Goal: Task Accomplishment & Management: Use online tool/utility

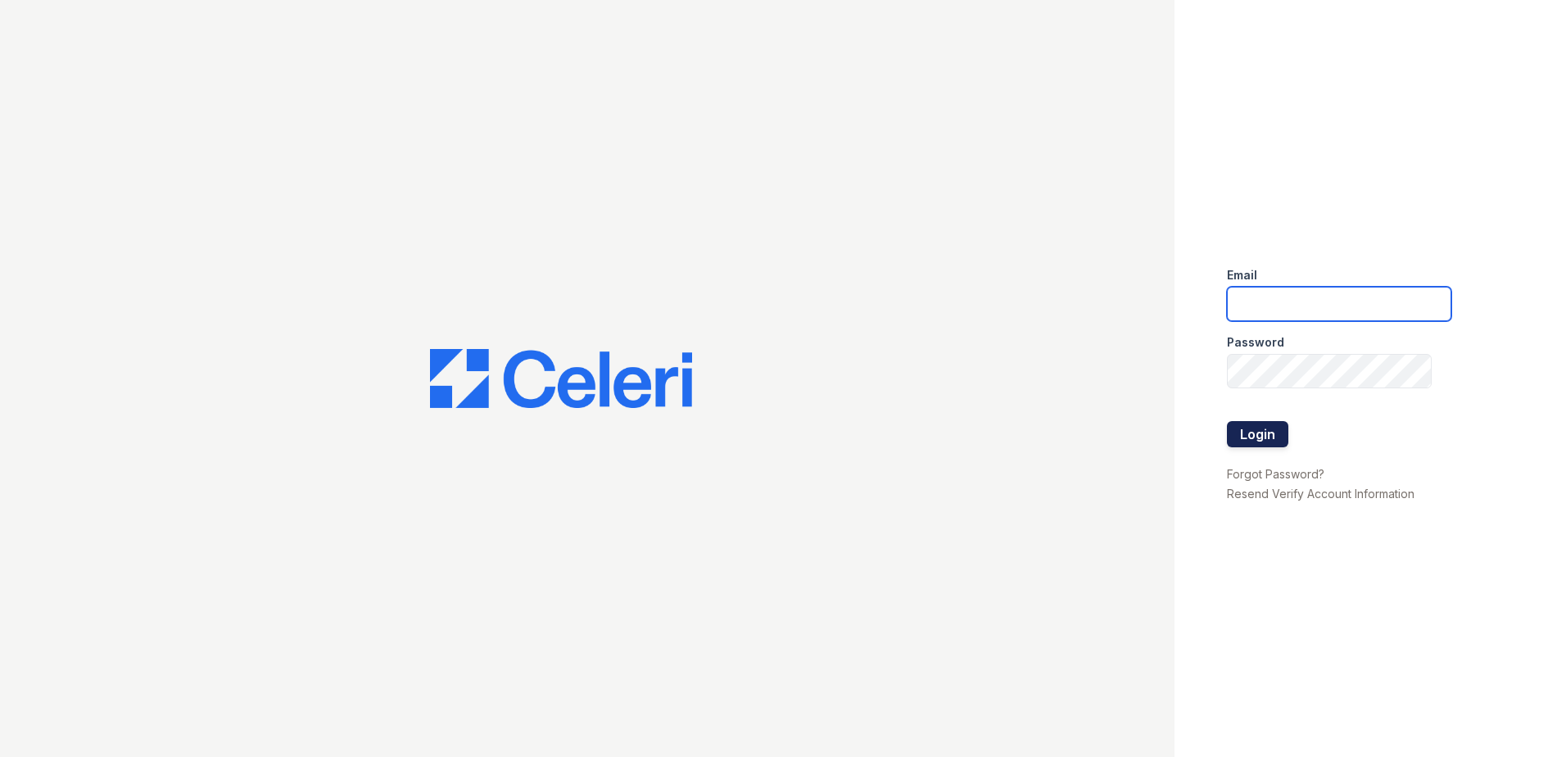
type input "lrussell@trinity-pm.com"
click at [1250, 439] on button "Login" at bounding box center [1257, 434] width 61 height 26
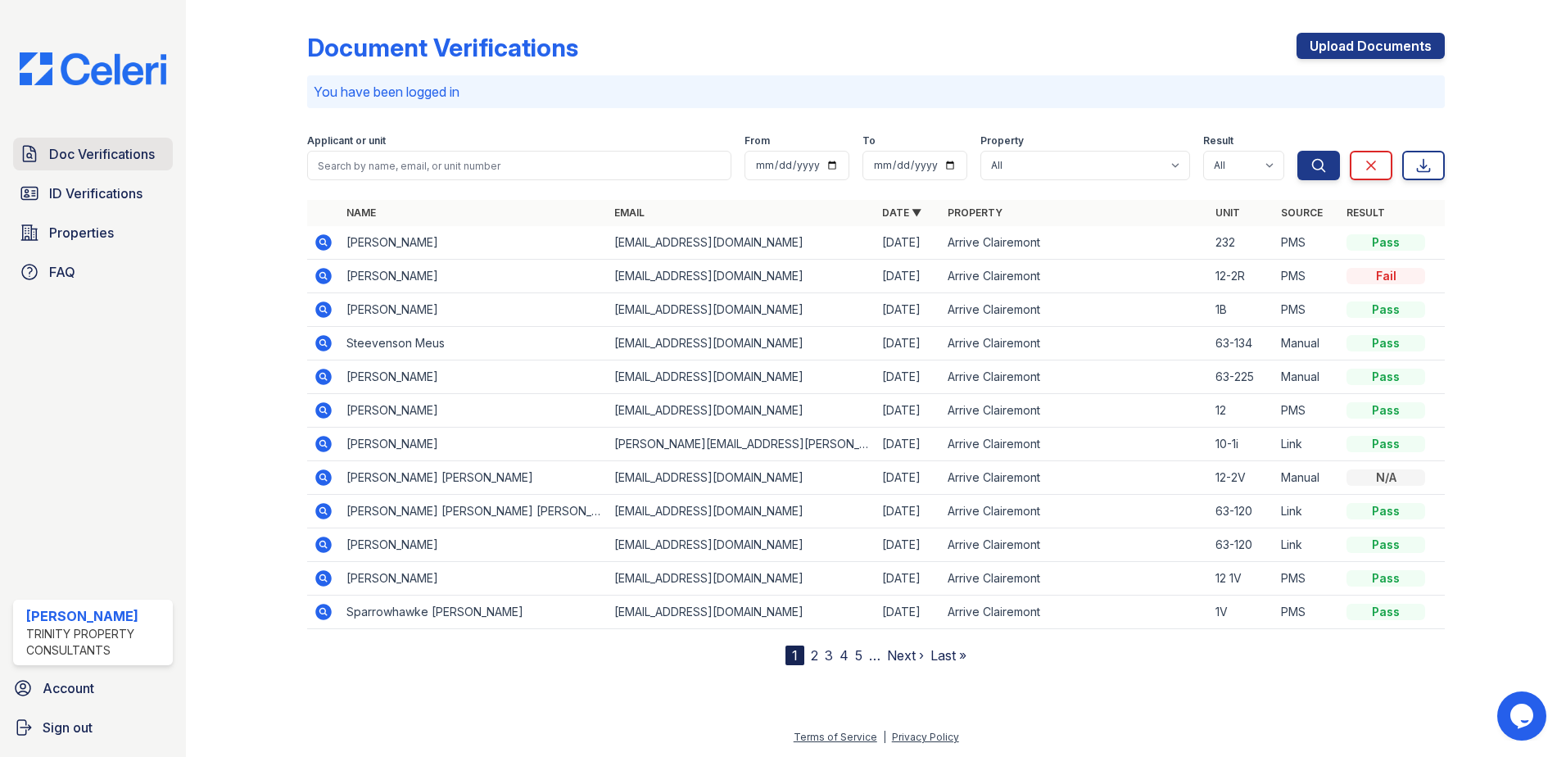
click at [93, 154] on span "Doc Verifications" at bounding box center [102, 154] width 106 height 20
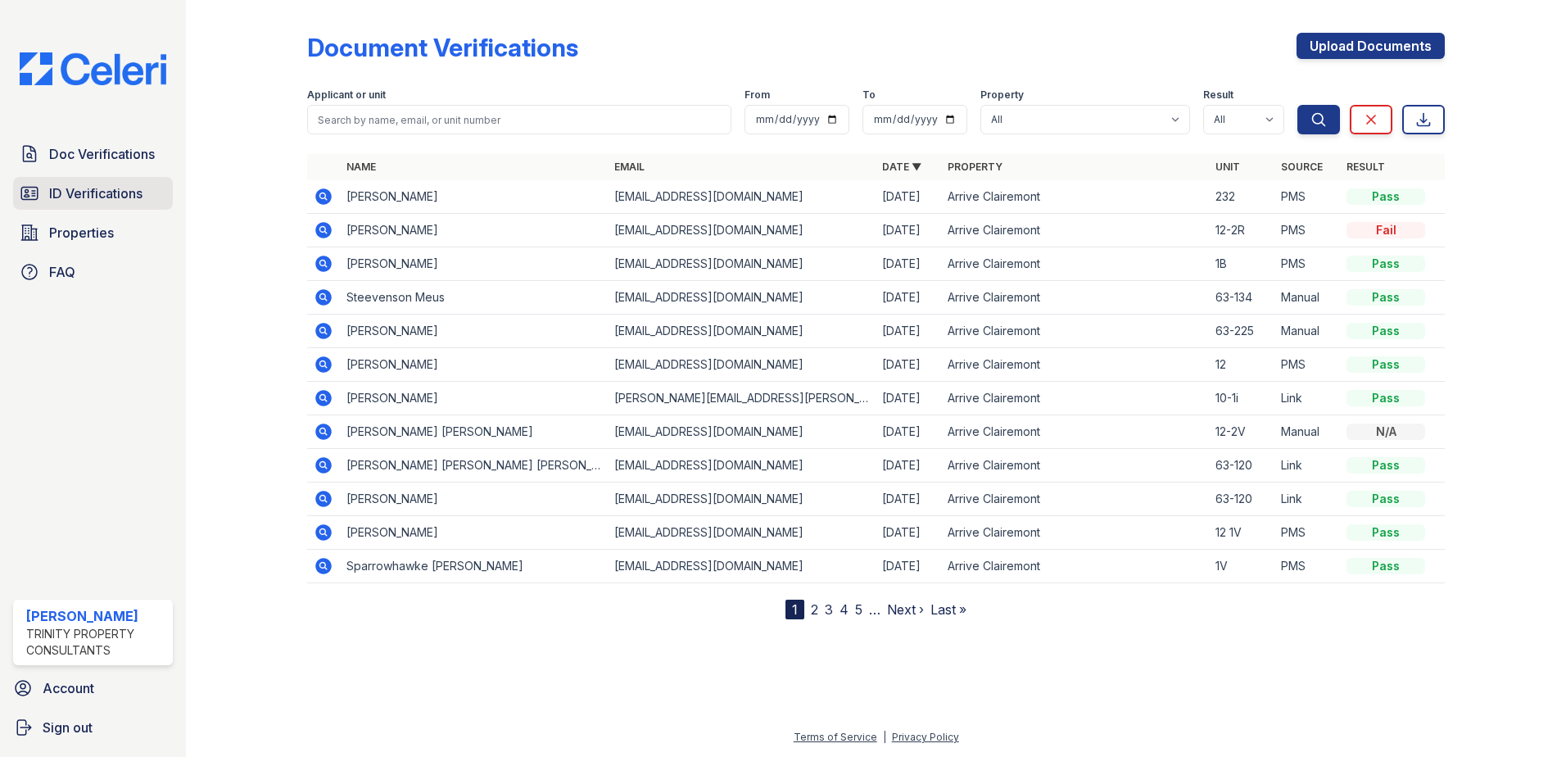
click at [83, 196] on span "ID Verifications" at bounding box center [95, 193] width 93 height 20
